Goal: Information Seeking & Learning: Learn about a topic

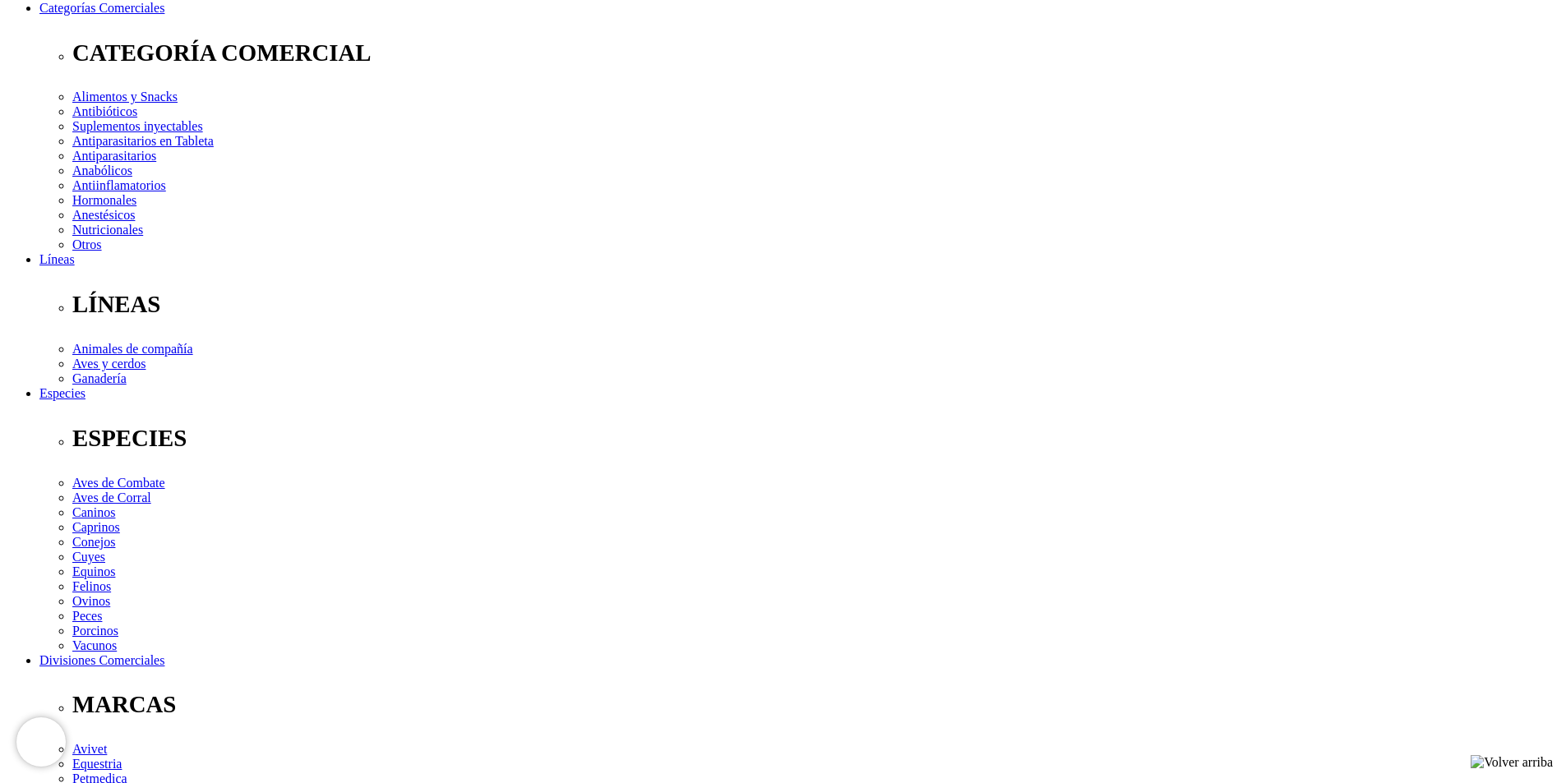
scroll to position [247, 0]
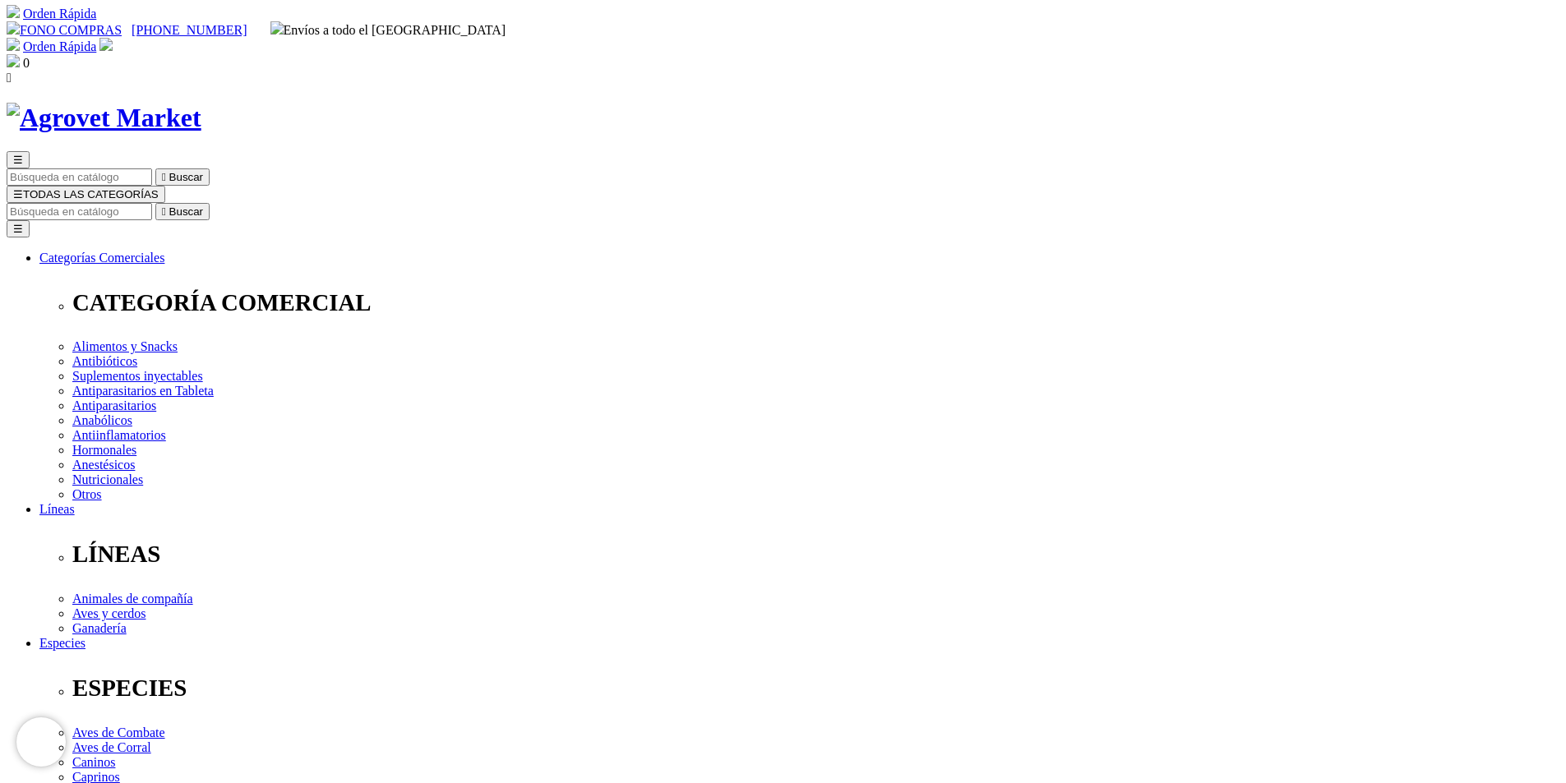
scroll to position [0, 0]
click at [152, 205] on input "Buscar" at bounding box center [79, 213] width 145 height 17
type input "longevia"
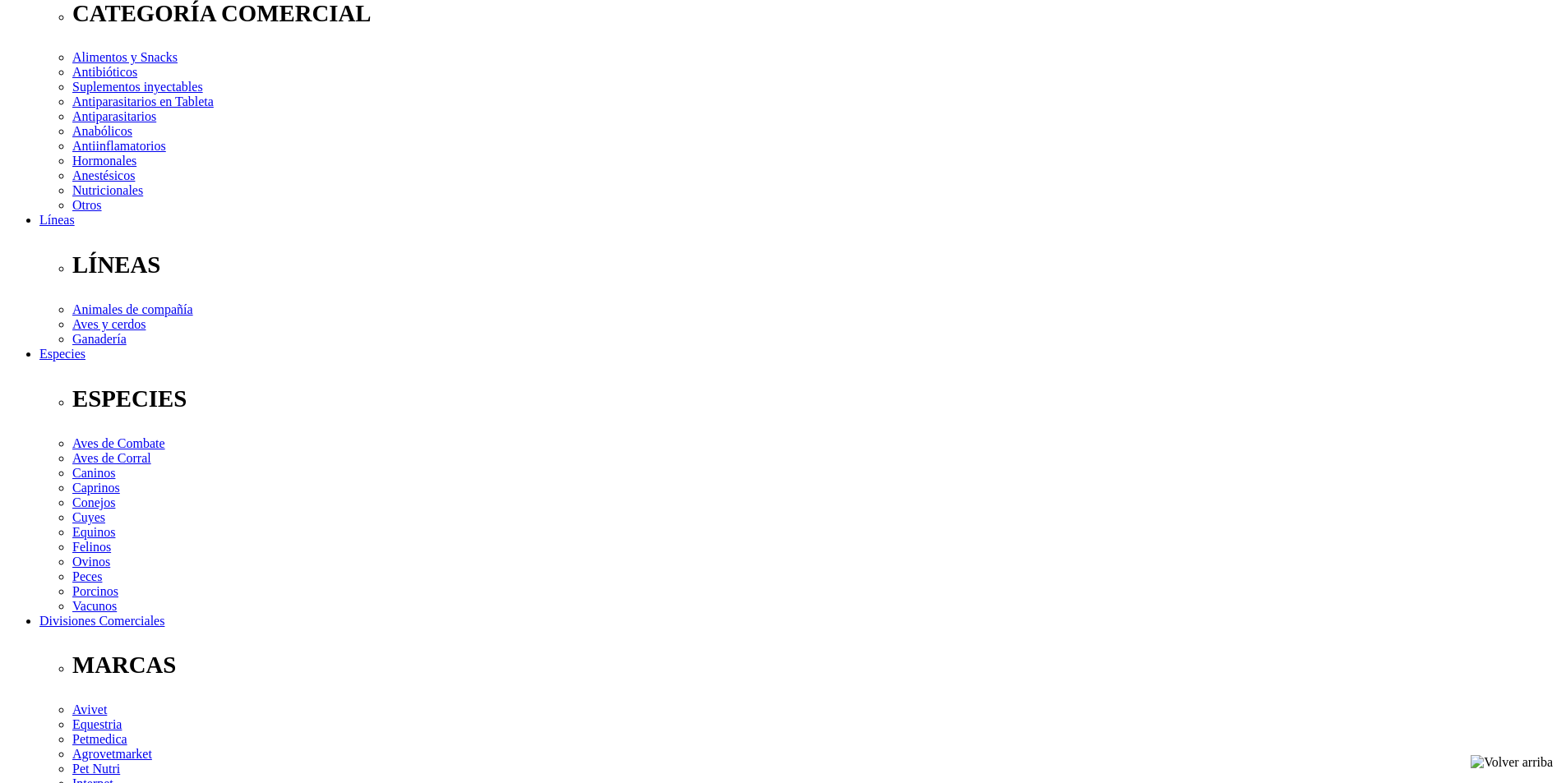
scroll to position [411, 0]
